Goal: Information Seeking & Learning: Learn about a topic

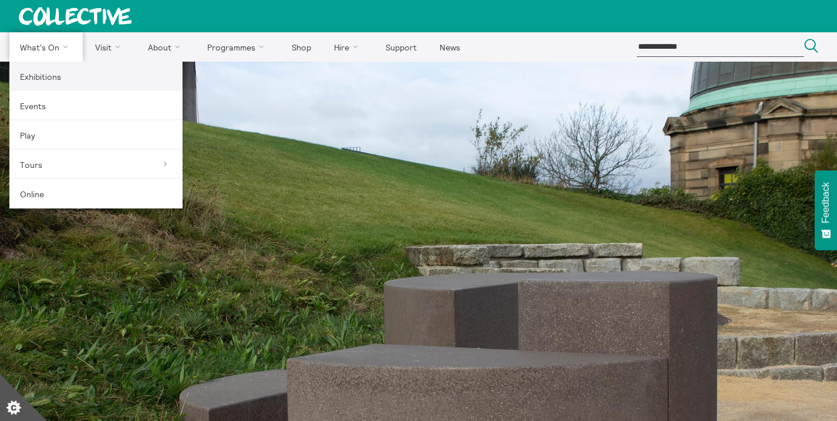
click at [53, 69] on link "Exhibitions" at bounding box center [95, 76] width 173 height 29
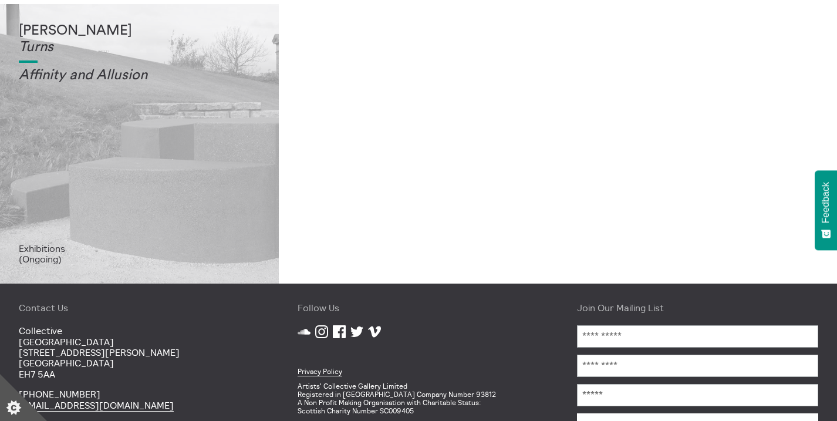
scroll to position [336, 0]
click at [159, 155] on div "[PERSON_NAME] Turns Affinity and Allusi on" at bounding box center [139, 133] width 241 height 220
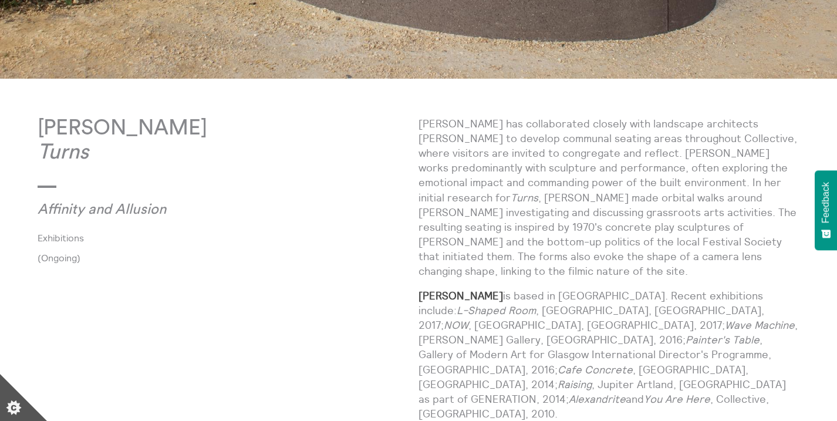
scroll to position [508, 0]
